Goal: Transaction & Acquisition: Purchase product/service

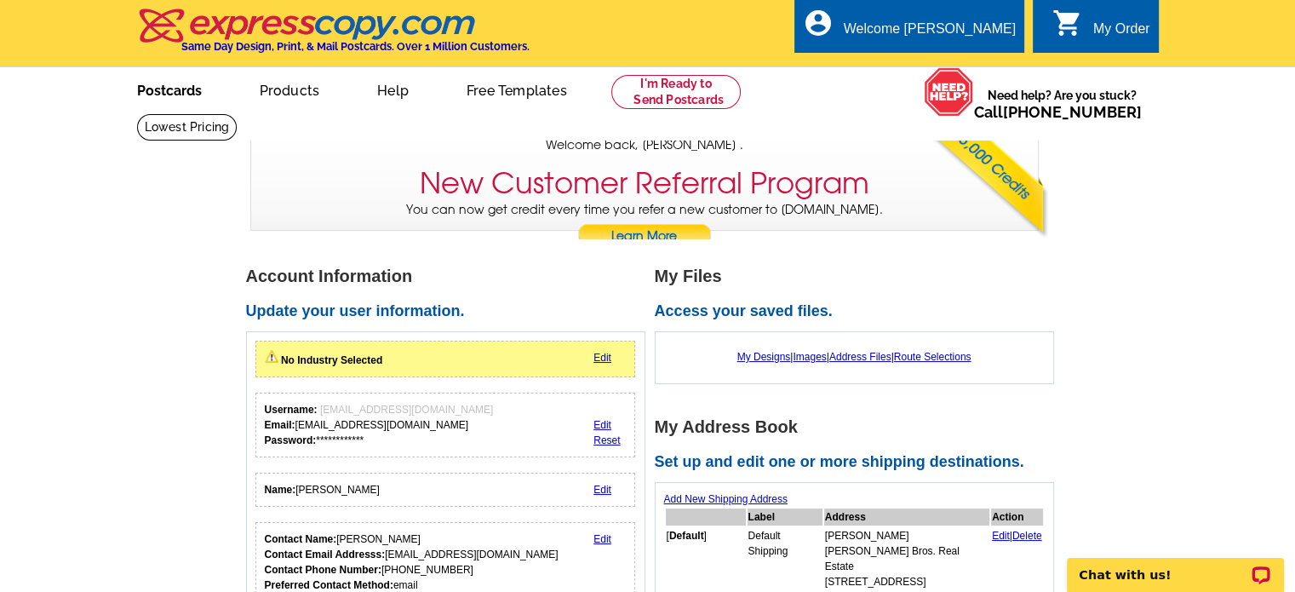
click at [162, 91] on link "Postcards" at bounding box center [169, 89] width 119 height 40
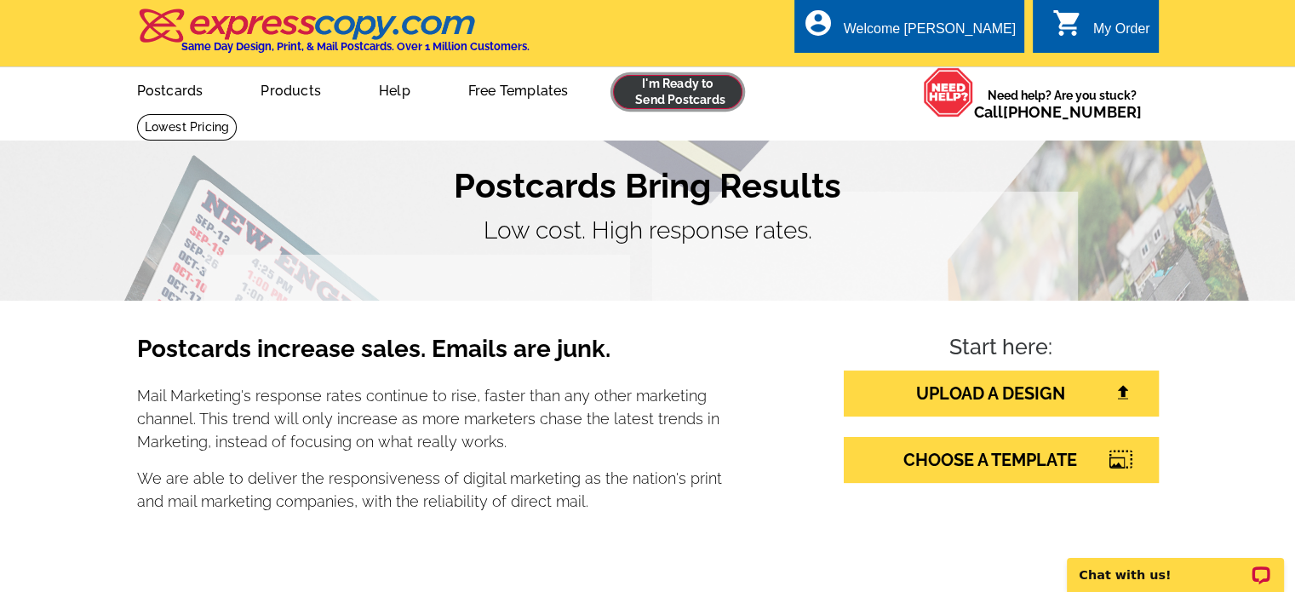
click at [703, 91] on link at bounding box center [678, 92] width 130 height 34
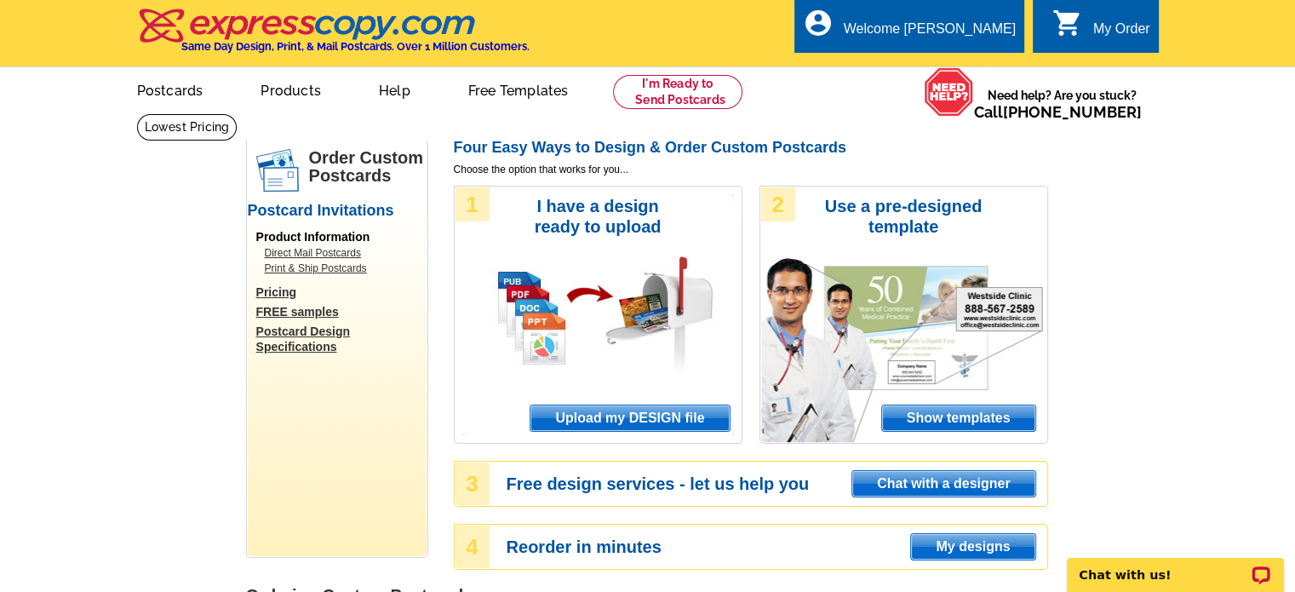
click at [843, 250] on div "2 Use a pre-designed template Show templates" at bounding box center [904, 315] width 289 height 258
click at [947, 415] on span "Show templates" at bounding box center [958, 418] width 153 height 26
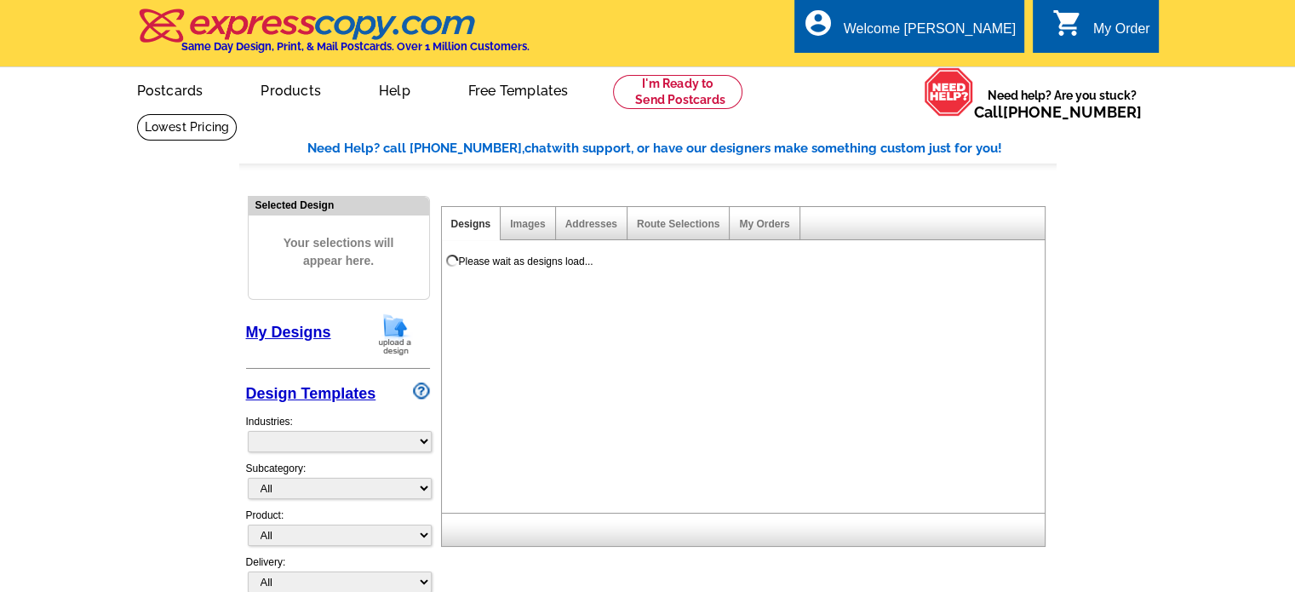
select select "971"
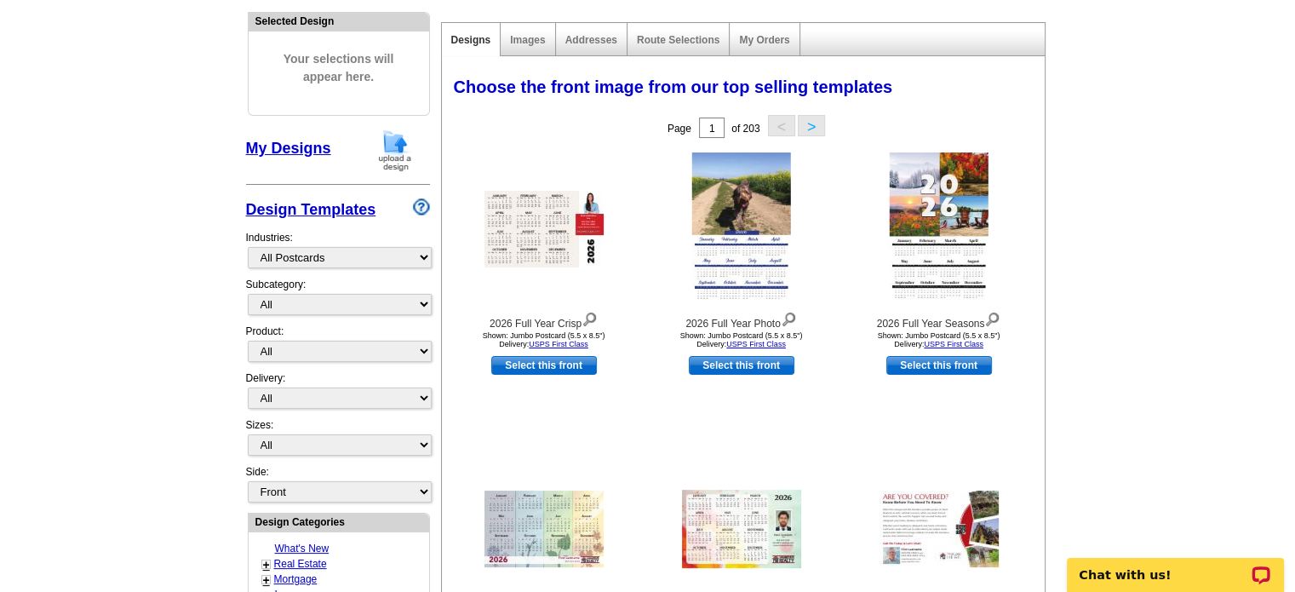
scroll to position [170, 0]
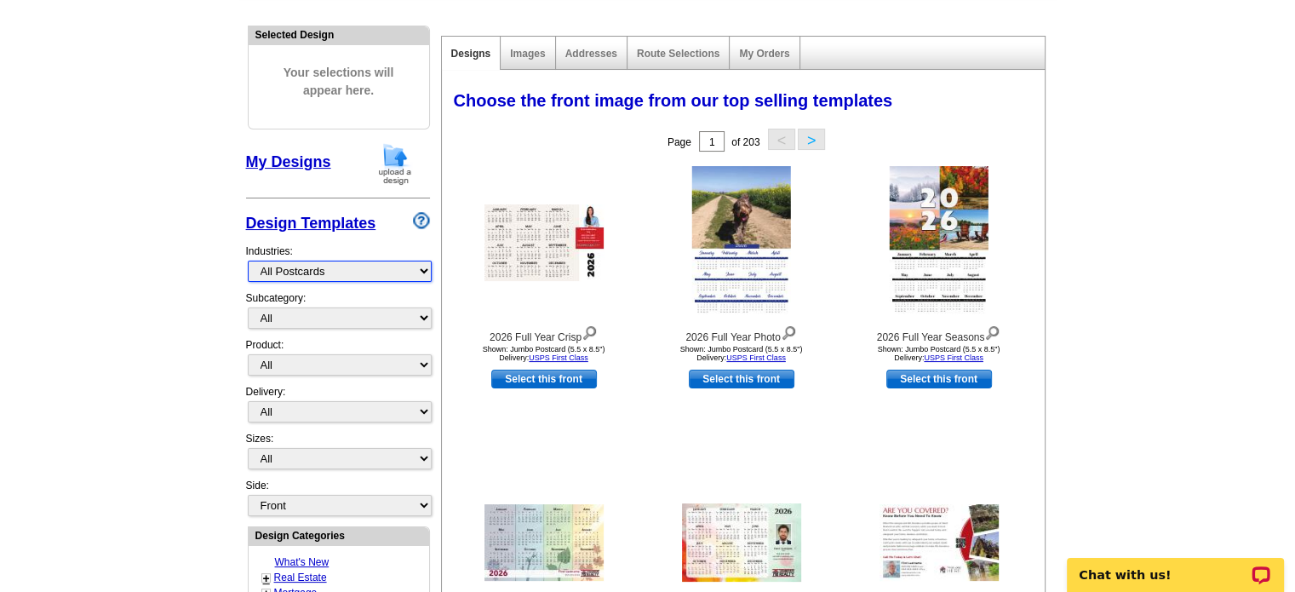
click at [371, 267] on select "What's New Real Estate Mortgage Insurance HVAC Dental Solar EDDM - NEW! Calenda…" at bounding box center [340, 271] width 184 height 21
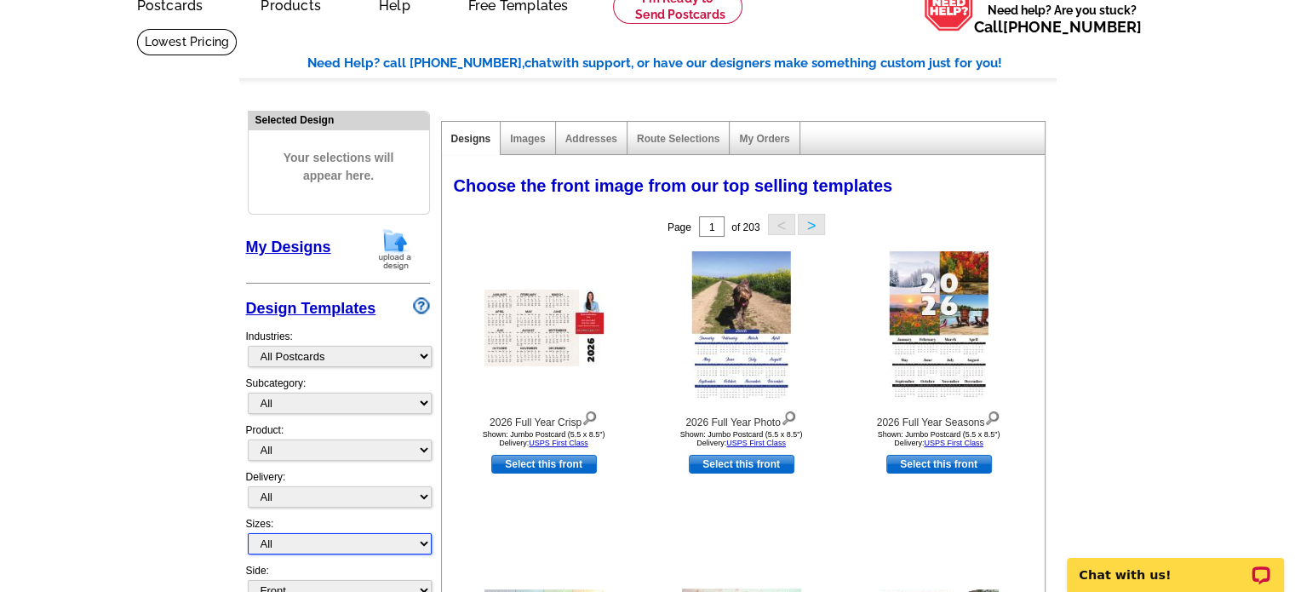
click at [318, 538] on select "All Jumbo Postcard (5.5" x 8.5") Regular Postcard (4.25" x 5.6") Panoramic Post…" at bounding box center [340, 543] width 184 height 21
click at [355, 537] on select "All Jumbo Postcard (5.5" x 8.5") Regular Postcard (4.25" x 5.6") Panoramic Post…" at bounding box center [340, 543] width 184 height 21
